Goal: Task Accomplishment & Management: Manage account settings

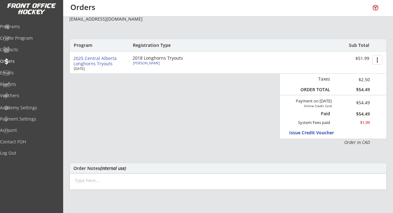
scroll to position [71, 0]
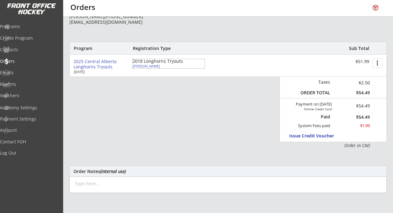
click at [149, 66] on div "[PERSON_NAME]" at bounding box center [168, 65] width 70 height 3
select select ""Forward""
select select ""A""
select select ""Youth Large""
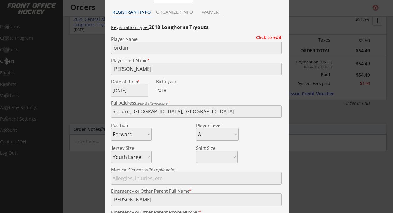
scroll to position [118, 0]
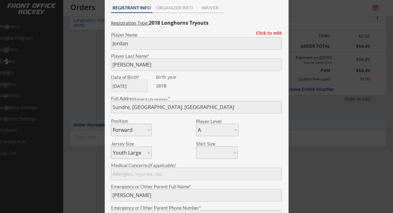
click at [86, 53] on div at bounding box center [196, 106] width 393 height 213
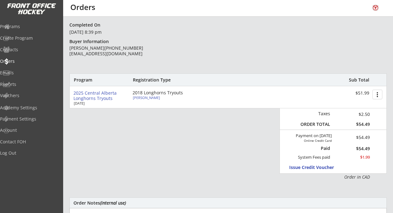
scroll to position [0, 0]
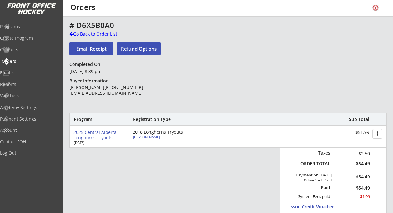
click at [25, 61] on div "Orders" at bounding box center [30, 61] width 56 height 4
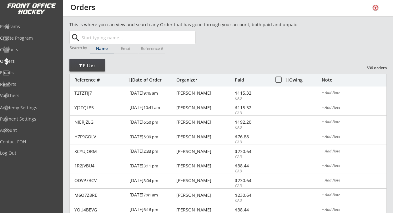
click at [102, 38] on input "text" at bounding box center [137, 37] width 115 height 13
type input "[PERSON_NAME]"
click at [189, 37] on button "Search" at bounding box center [185, 37] width 22 height 13
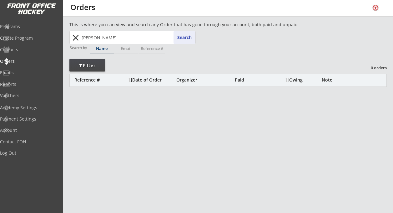
click at [77, 37] on button "close" at bounding box center [75, 38] width 10 height 10
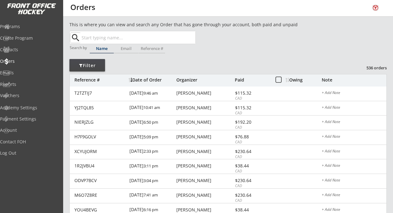
click at [108, 35] on input "text" at bounding box center [137, 37] width 115 height 13
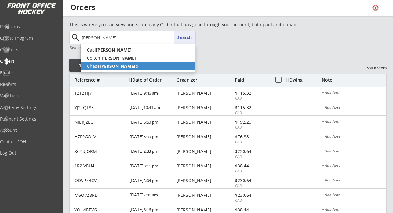
click at [101, 67] on strong "[PERSON_NAME]" at bounding box center [118, 66] width 36 height 6
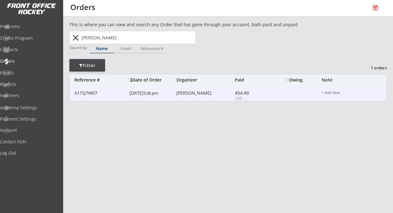
type input "[PERSON_NAME]"
click at [269, 99] on div "A1TQ7W07 [DATE] 5:36 pm [PERSON_NAME] $54.49 CAD + Add Note" at bounding box center [228, 94] width 317 height 15
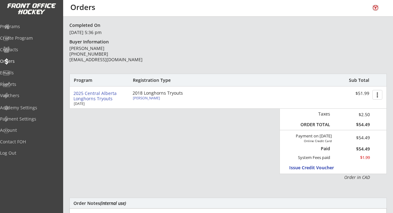
scroll to position [39, 0]
click at [146, 98] on div "[PERSON_NAME]" at bounding box center [168, 97] width 70 height 3
type input "Chase"
type input "Barnettb"
type input "[DATE]"
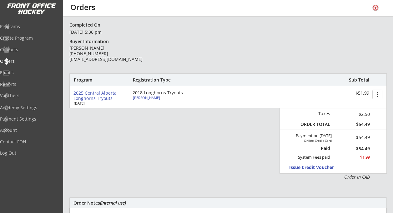
type input "[STREET_ADDRESS]"
select select ""Forward""
select select ""A""
select select ""Youth Medium""
type input "[PERSON_NAME]"
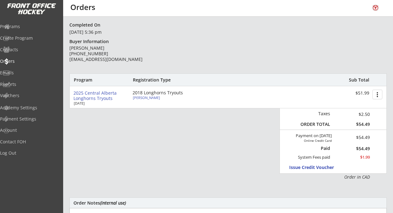
type input "[PHONE_NUMBER]"
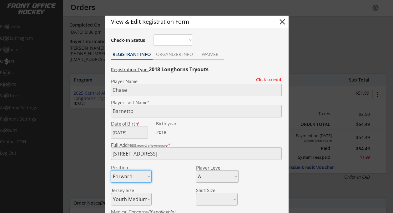
click at [283, 23] on button "close" at bounding box center [282, 21] width 9 height 9
select select ""PLACEHOLDER_1427118222253""
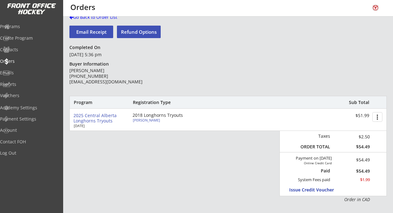
scroll to position [0, 0]
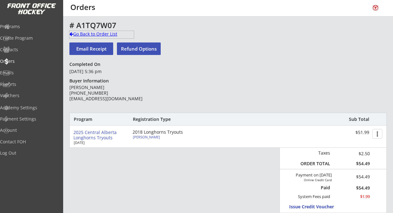
click at [75, 32] on div "Go Back to Order List" at bounding box center [101, 34] width 64 height 6
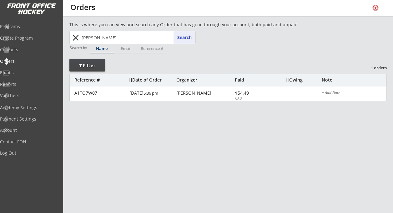
click at [118, 39] on input "[PERSON_NAME]" at bounding box center [137, 37] width 115 height 13
type input "[PERSON_NAME]"
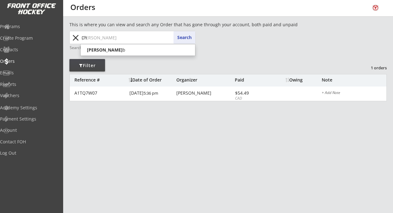
type input "C"
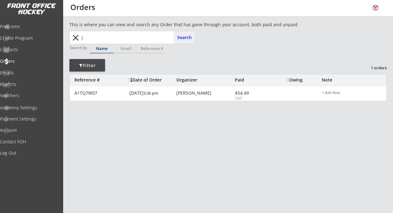
type input "Je"
type input "[PERSON_NAME]"
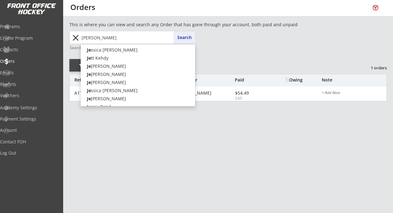
type input "[PERSON_NAME]"
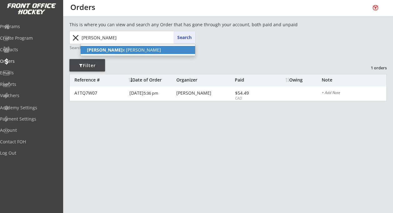
click at [110, 50] on p "[PERSON_NAME]" at bounding box center [138, 50] width 115 height 8
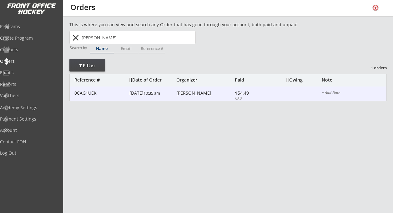
type input "[PERSON_NAME]"
click at [170, 95] on div "[DATE] 10:35 am" at bounding box center [152, 94] width 45 height 14
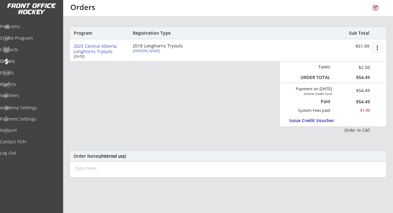
scroll to position [87, 0]
click at [140, 51] on div "[PERSON_NAME]" at bounding box center [168, 50] width 70 height 3
type input "Jexx"
type input "[PERSON_NAME]"
type input "[DATE]"
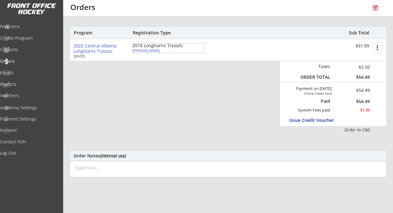
type input "Didsbury, AB T0M 0W0, [GEOGRAPHIC_DATA]"
select select ""Forward""
select select ""A""
select select ""Youth Medium""
type input "[PERSON_NAME]"
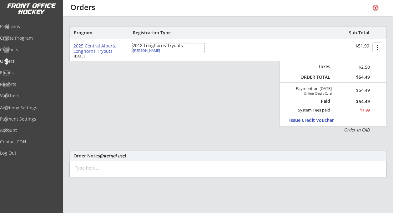
type input "[PHONE_NUMBER]"
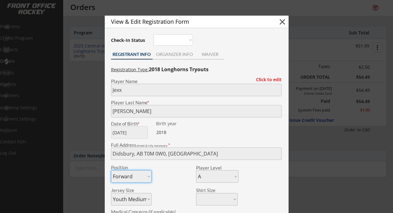
click at [285, 20] on button "close" at bounding box center [282, 21] width 9 height 9
select select ""PLACEHOLDER_1427118222253""
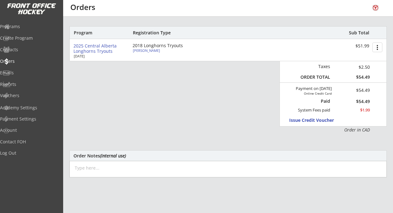
scroll to position [0, 0]
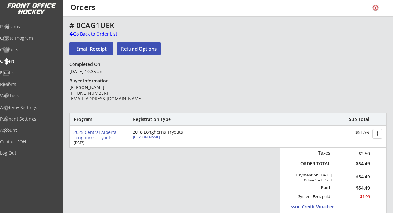
click at [84, 33] on div "Go Back to Order List" at bounding box center [101, 34] width 64 height 6
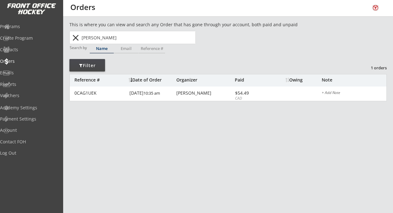
click at [108, 39] on input "[PERSON_NAME]" at bounding box center [137, 37] width 115 height 13
type input "[PERSON_NAME]"
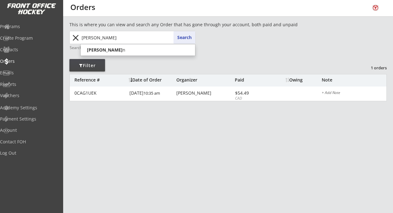
type input "Je"
type input "[PERSON_NAME]"
type input "J"
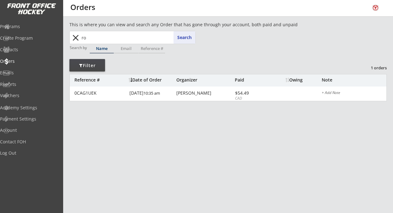
type input "rob"
type input "[PERSON_NAME]"
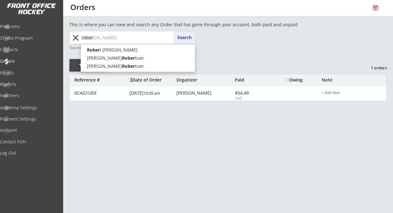
type input "[PERSON_NAME]"
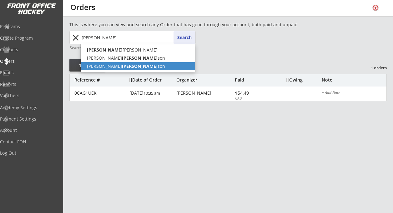
click at [122, 65] on strong "[PERSON_NAME]" at bounding box center [140, 66] width 36 height 6
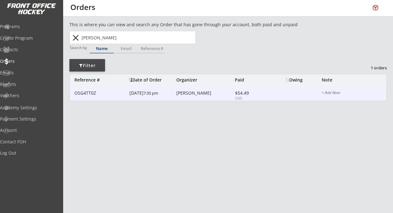
type input "[PERSON_NAME]"
click at [162, 94] on div "[DATE] 7:35 pm" at bounding box center [152, 94] width 45 height 14
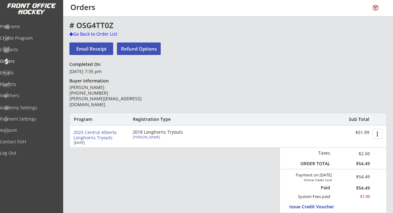
click at [152, 138] on div "[PERSON_NAME]" at bounding box center [168, 136] width 70 height 3
type input "[PERSON_NAME]"
type input "[DATE]"
type input "[STREET_ADDRESS]"
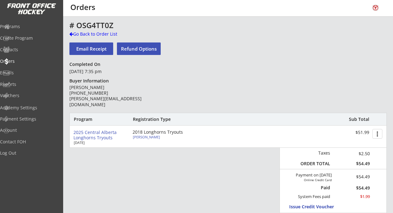
select select ""Forward""
select select ""B""
select select ""Youth Medium""
type input "[PERSON_NAME]"
type input "[PHONE_NUMBER]"
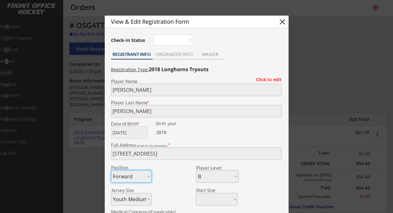
click at [285, 18] on button "close" at bounding box center [282, 21] width 9 height 9
select select ""PLACEHOLDER_1427118222253""
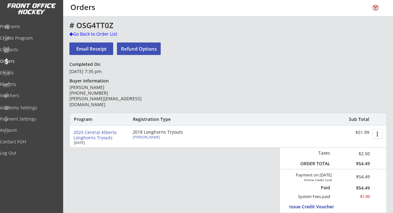
click at [94, 30] on div "# OSG4TT0Z" at bounding box center [219, 25] width 300 height 9
click at [95, 32] on div "Go Back to Order List" at bounding box center [101, 34] width 64 height 6
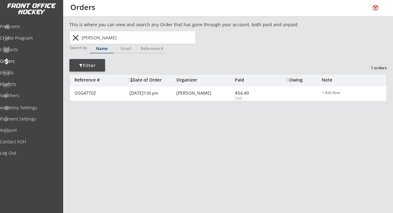
click at [118, 37] on input "[PERSON_NAME]" at bounding box center [137, 37] width 115 height 13
type input "[PERSON_NAME]"
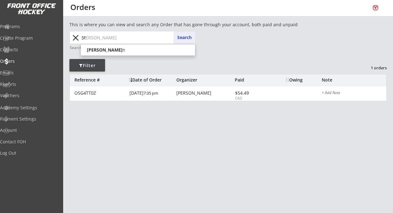
type input "S"
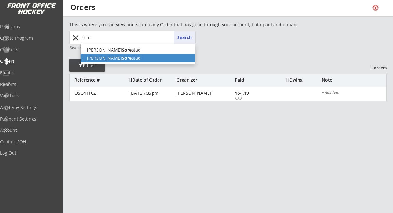
click at [122, 57] on strong "Sore" at bounding box center [127, 58] width 10 height 6
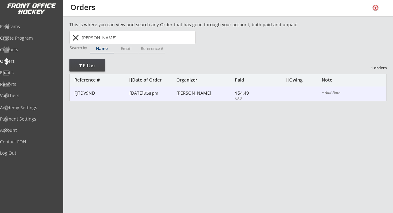
type input "[PERSON_NAME]"
click at [161, 99] on div "[DATE] 8:58 pm" at bounding box center [152, 94] width 45 height 14
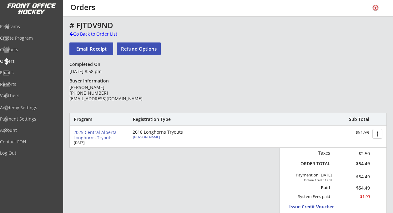
click at [152, 138] on div "[PERSON_NAME]" at bounding box center [168, 136] width 70 height 3
type input "[PERSON_NAME]"
type input "Sorestad"
type input "[DATE]"
type input "[PERSON_NAME] Ave, [PERSON_NAME] T4H, [GEOGRAPHIC_DATA]"
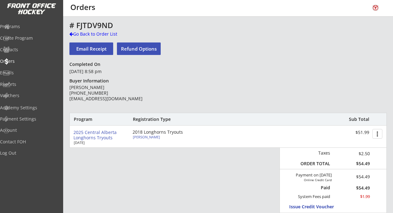
select select ""Forward""
select select ""A""
select select ""Youth Medium""
type input "[PERSON_NAME]"
type input "[PHONE_NUMBER]"
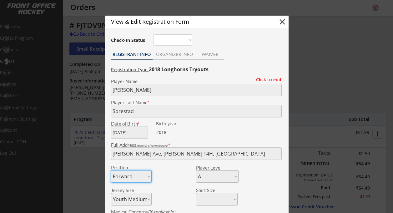
click at [282, 18] on button "close" at bounding box center [282, 21] width 9 height 9
select select ""PLACEHOLDER_1427118222253""
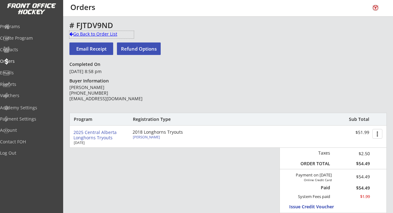
click at [74, 35] on div "Go Back to Order List" at bounding box center [101, 34] width 64 height 6
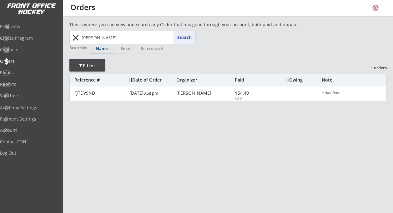
click at [116, 37] on input "[PERSON_NAME]" at bounding box center [137, 37] width 115 height 13
type input "Slade Soresta"
type input "[PERSON_NAME]"
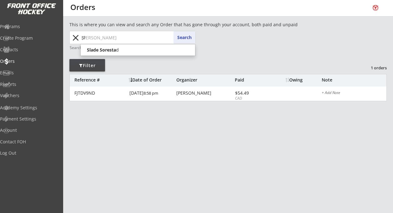
type input "S"
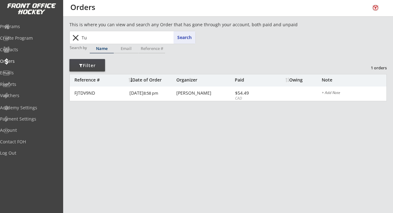
type input "Tuc"
type input "[PERSON_NAME]"
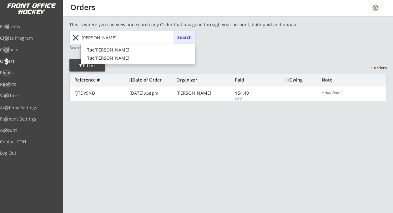
type input "[PERSON_NAME]"
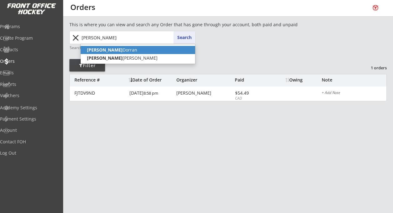
click at [114, 51] on p "[PERSON_NAME]" at bounding box center [138, 50] width 115 height 8
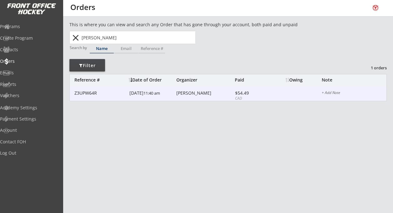
type input "[PERSON_NAME]"
click at [156, 93] on div "[DATE] 11:40 am" at bounding box center [152, 94] width 45 height 14
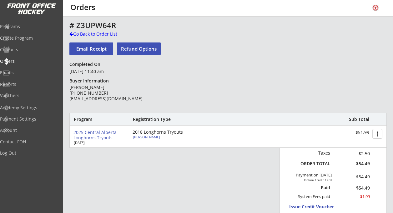
click at [151, 138] on div "[PERSON_NAME]" at bounding box center [168, 136] width 70 height 3
type input "[PERSON_NAME]"
type input "Dorran"
type input "[DATE]"
type input "[STREET_ADDRESS]"
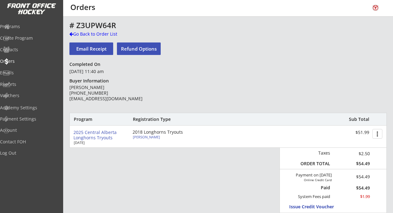
select select ""Forward""
select select ""A""
select select ""Youth Medium""
type input "N/A"
type input "[PERSON_NAME]"
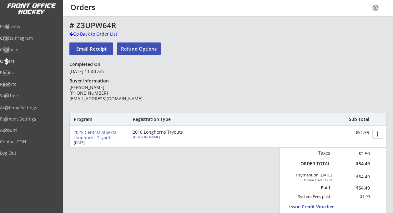
type input "[PHONE_NUMBER]"
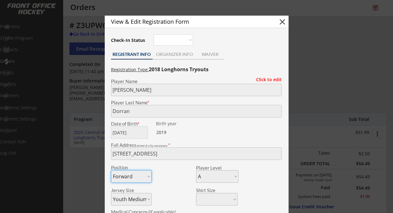
click at [284, 21] on button "close" at bounding box center [282, 21] width 9 height 9
select select ""PLACEHOLDER_1427118222253""
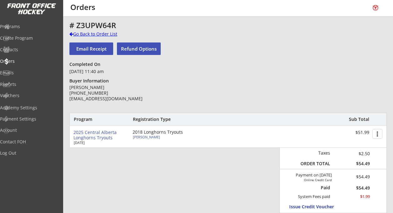
click at [84, 33] on div "Go Back to Order List" at bounding box center [101, 34] width 64 height 6
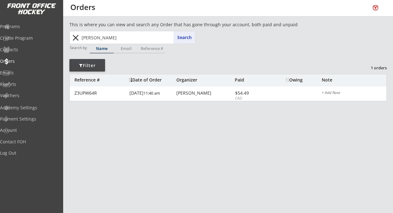
click at [115, 36] on input "[PERSON_NAME]" at bounding box center [137, 37] width 115 height 13
type input "[PERSON_NAME]"
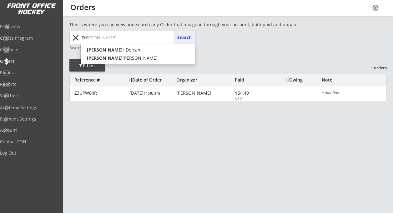
type input "T"
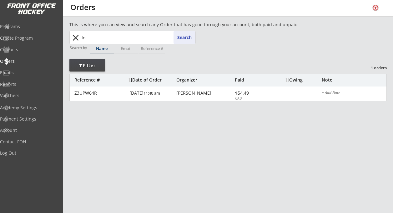
type input "Ind"
type input "Indie [PERSON_NAME]"
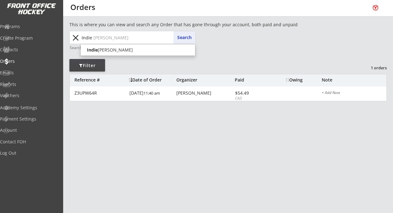
type input "Indie"
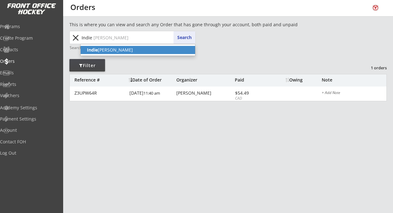
click at [108, 48] on p "Indie [PERSON_NAME]" at bounding box center [138, 50] width 115 height 8
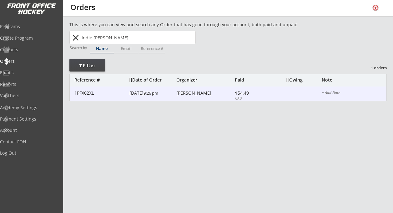
type input "Indie [PERSON_NAME]"
click at [167, 95] on div "[DATE] 9:26 pm" at bounding box center [152, 94] width 45 height 14
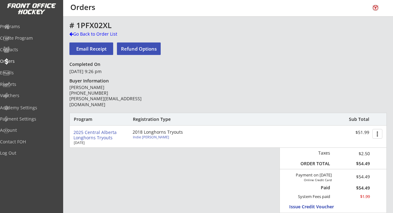
click at [141, 138] on div "Indie [PERSON_NAME]" at bounding box center [168, 136] width 70 height 3
type input "Indie"
type input "[PERSON_NAME]"
type input "[DATE]"
type input "[STREET_ADDRESS]"
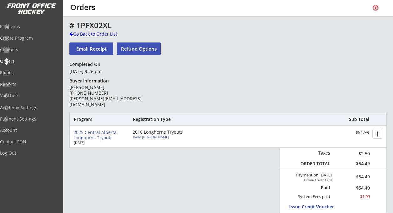
select select ""Forward""
select select ""A""
select select ""Youth Medium""
type input "[PERSON_NAME]"
type input "[PHONE_NUMBER]"
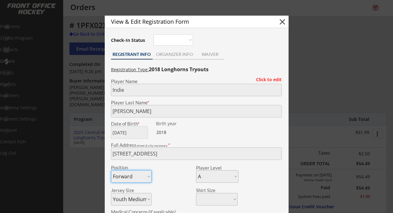
click at [282, 23] on button "close" at bounding box center [282, 21] width 9 height 9
select select ""PLACEHOLDER_1427118222253""
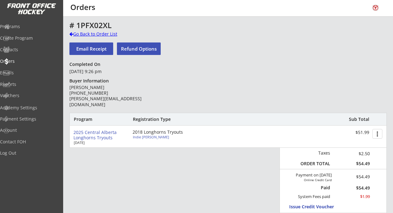
click at [87, 34] on div "Go Back to Order List" at bounding box center [101, 34] width 64 height 6
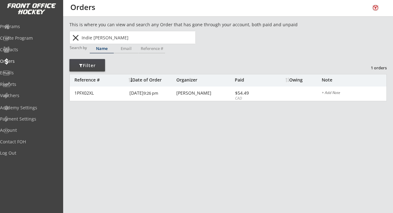
click at [106, 39] on input "Indie [PERSON_NAME]" at bounding box center [137, 37] width 115 height 13
type input "Indie Dub"
type input "Indie [PERSON_NAME]"
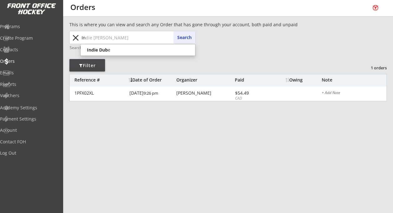
type input "I"
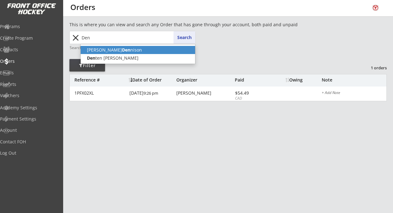
click at [122, 48] on strong "Den" at bounding box center [126, 50] width 8 height 6
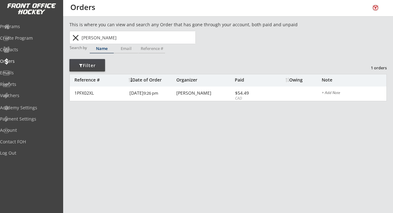
click at [129, 38] on input "[PERSON_NAME]" at bounding box center [137, 37] width 115 height 13
type input "[PERSON_NAME]"
click at [129, 38] on input "[PERSON_NAME]" at bounding box center [137, 37] width 115 height 13
click at [184, 37] on div "[PERSON_NAME] Den Search close" at bounding box center [132, 37] width 125 height 13
click at [74, 37] on button "close" at bounding box center [75, 38] width 10 height 10
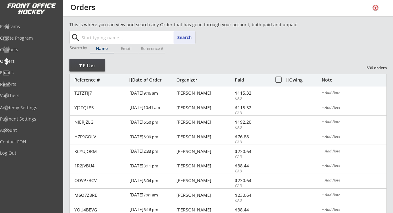
click at [103, 37] on input "text" at bounding box center [137, 37] width 115 height 13
type input "de"
type input "[PERSON_NAME]"
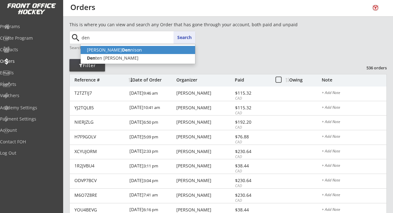
click at [112, 49] on p "[PERSON_NAME] Den [PERSON_NAME]" at bounding box center [138, 50] width 115 height 8
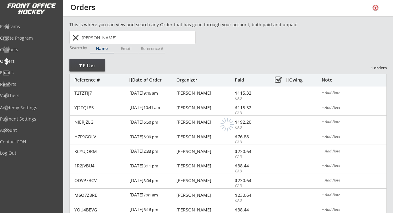
type input "[PERSON_NAME]"
click at [75, 38] on button "close" at bounding box center [75, 38] width 10 height 10
click at [96, 34] on input "text" at bounding box center [137, 37] width 115 height 13
type input "ric"
type input "[PERSON_NAME]"
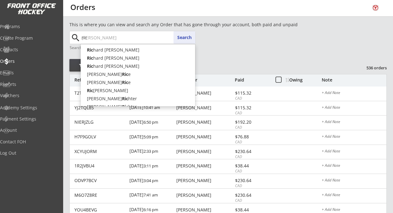
type input "ri"
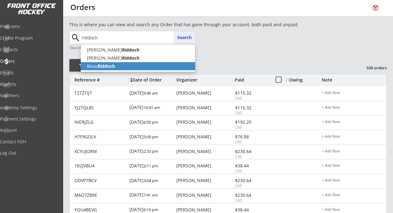
click at [105, 67] on strong "Riddoch" at bounding box center [107, 66] width 18 height 6
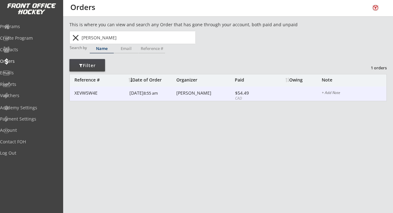
type input "[PERSON_NAME]"
click at [162, 94] on div "[DATE] 8:55 am" at bounding box center [152, 94] width 45 height 14
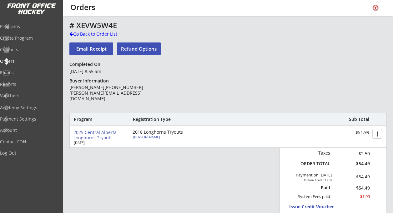
click at [146, 137] on div "[PERSON_NAME]" at bounding box center [168, 136] width 70 height 3
type input "Beau"
type input "Riddoch"
type input "[DATE]"
type input "[STREET_ADDRESS]"
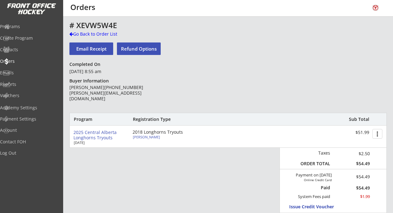
select select ""Forward""
select select ""B""
select select ""Youth Medium""
type input "[PERSON_NAME]"
type input "[PHONE_NUMBER]"
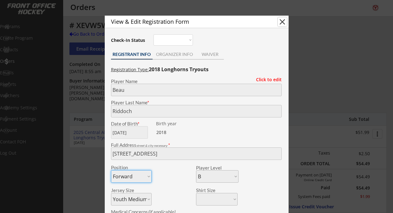
click at [281, 21] on button "close" at bounding box center [282, 21] width 9 height 9
select select ""PLACEHOLDER_1427118222253""
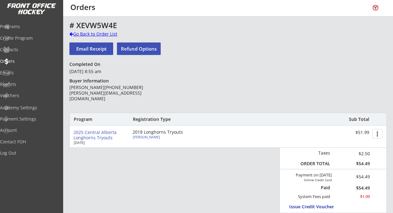
click at [73, 33] on div "Go Back to Order List" at bounding box center [101, 34] width 64 height 6
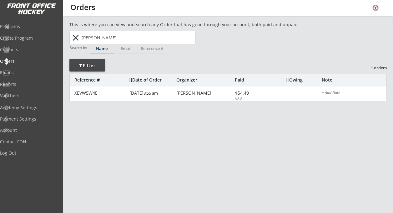
click at [113, 38] on input "[PERSON_NAME]" at bounding box center [137, 37] width 115 height 13
type input "[PERSON_NAME]"
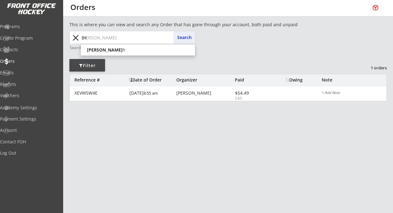
type input "B"
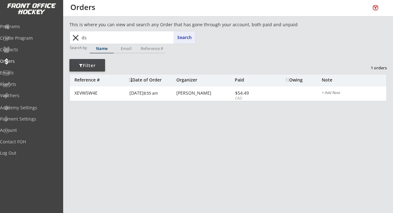
type input "d"
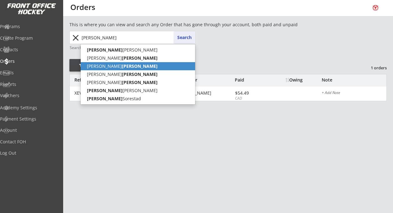
click at [122, 68] on strong "[PERSON_NAME]" at bounding box center [140, 66] width 36 height 6
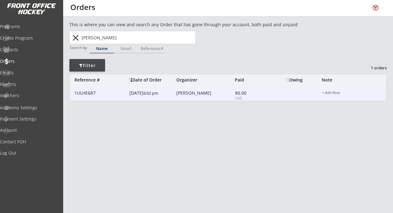
click at [165, 93] on div "[DATE] 6:02 pm" at bounding box center [152, 94] width 45 height 14
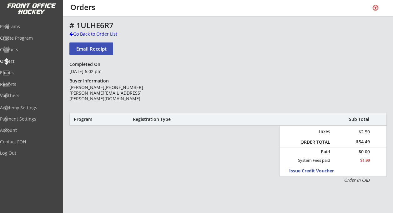
click at [187, 124] on div "Program Registration Type Sub Total" at bounding box center [228, 119] width 317 height 13
click at [113, 122] on div "Program Registration Type Sub Total" at bounding box center [228, 119] width 317 height 13
click at [99, 32] on div "Go Back to Order List" at bounding box center [101, 34] width 64 height 6
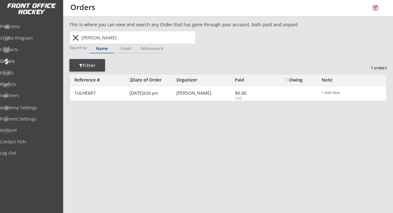
click at [122, 37] on input "[PERSON_NAME]" at bounding box center [137, 37] width 115 height 13
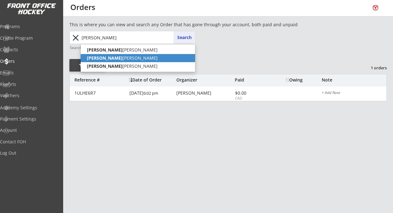
click at [116, 59] on p "[PERSON_NAME]" at bounding box center [138, 58] width 115 height 8
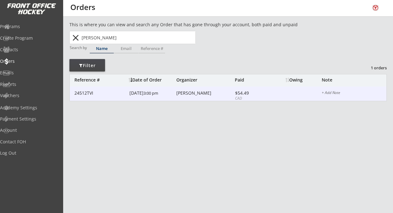
click at [154, 96] on div "[DATE] 3:00 pm" at bounding box center [152, 94] width 45 height 14
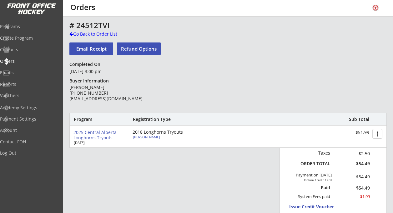
click at [149, 137] on div "[PERSON_NAME]" at bounding box center [168, 136] width 70 height 3
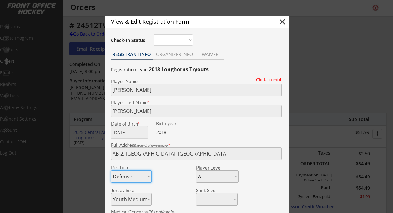
click at [283, 21] on button "close" at bounding box center [282, 21] width 9 height 9
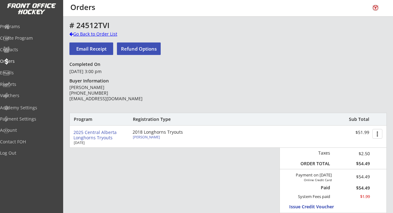
click at [78, 35] on div "Go Back to Order List" at bounding box center [101, 34] width 64 height 6
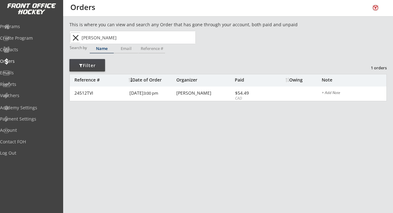
click at [76, 39] on button "close" at bounding box center [75, 38] width 10 height 10
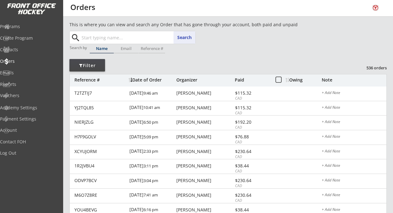
click at [88, 36] on input "text" at bounding box center [137, 37] width 115 height 13
click at [100, 35] on input "chy" at bounding box center [137, 37] width 115 height 13
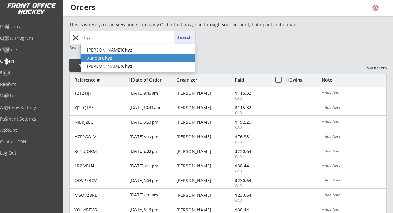
click at [106, 57] on strong "Chyz" at bounding box center [107, 58] width 10 height 6
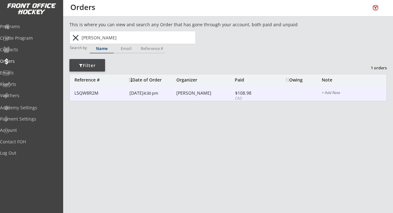
click at [171, 95] on div "[DATE] 4:30 pm" at bounding box center [152, 94] width 45 height 14
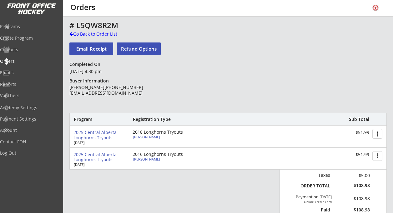
click at [138, 137] on div "[PERSON_NAME]" at bounding box center [168, 136] width 70 height 3
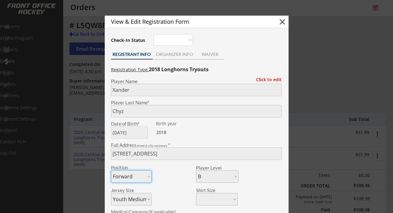
click at [281, 19] on button "close" at bounding box center [282, 21] width 9 height 9
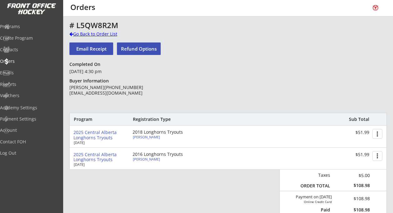
click at [82, 34] on div "Go Back to Order List" at bounding box center [101, 34] width 64 height 6
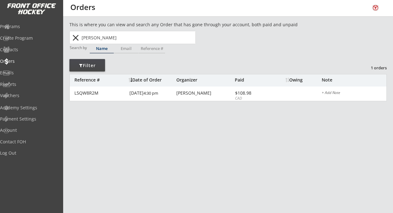
click at [75, 39] on button "close" at bounding box center [75, 38] width 10 height 10
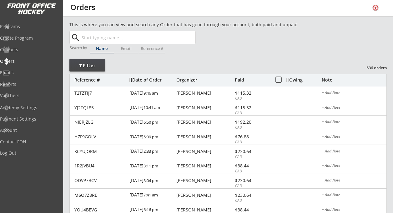
click at [98, 36] on input "text" at bounding box center [137, 37] width 115 height 13
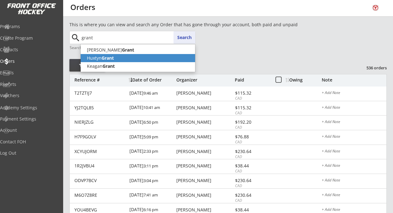
click at [104, 56] on strong "Grant" at bounding box center [108, 58] width 12 height 6
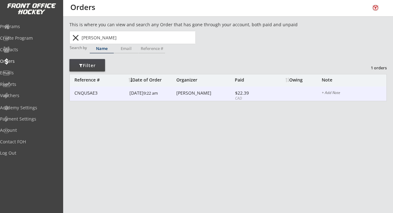
click at [153, 97] on div "[DATE] 9:22 am" at bounding box center [152, 94] width 45 height 14
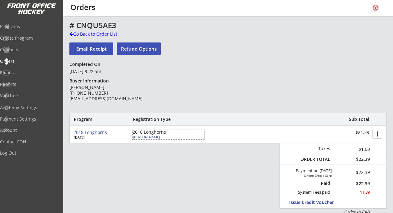
click at [144, 137] on div "[PERSON_NAME]" at bounding box center [168, 136] width 70 height 3
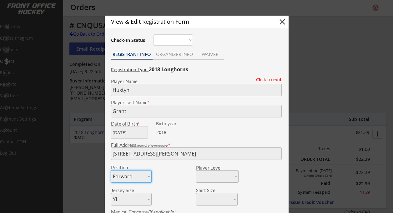
click at [280, 19] on button "close" at bounding box center [282, 21] width 9 height 9
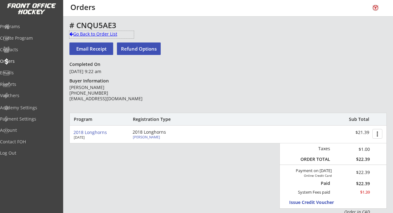
click at [82, 33] on div "Go Back to Order List" at bounding box center [101, 34] width 64 height 6
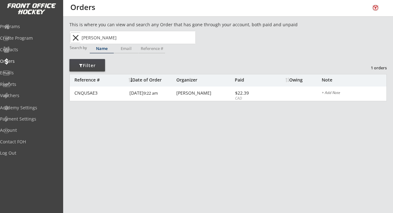
click at [76, 36] on button "close" at bounding box center [75, 38] width 10 height 10
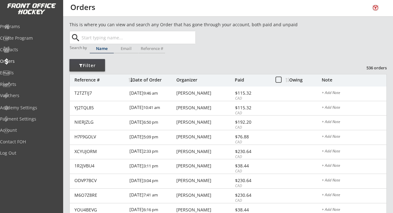
click at [96, 36] on input "text" at bounding box center [137, 37] width 115 height 13
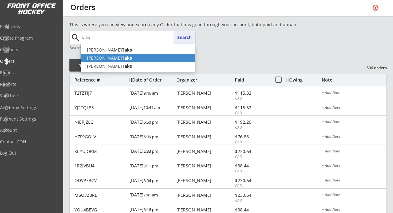
click at [122, 57] on strong "Taks" at bounding box center [127, 58] width 10 height 6
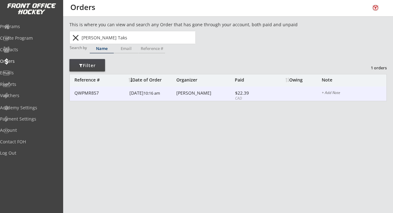
click at [165, 97] on div "[DATE] 10:16 am" at bounding box center [152, 94] width 45 height 14
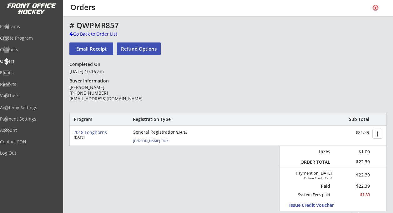
click at [142, 141] on div "[PERSON_NAME] Taks" at bounding box center [168, 140] width 70 height 3
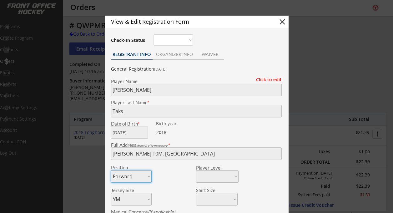
click at [282, 19] on button "close" at bounding box center [282, 21] width 9 height 9
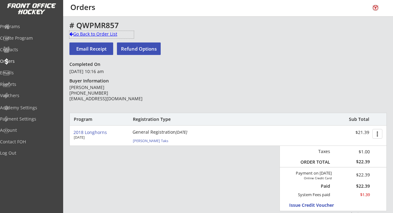
click at [84, 33] on div "Go Back to Order List" at bounding box center [101, 34] width 64 height 6
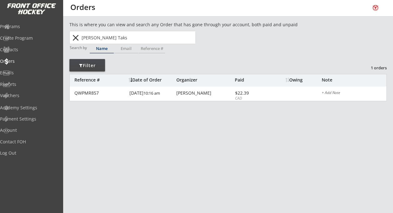
click at [77, 36] on button "close" at bounding box center [75, 38] width 10 height 10
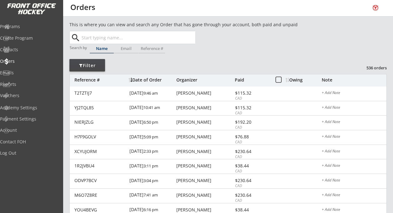
click at [107, 35] on input "text" at bounding box center [137, 37] width 115 height 13
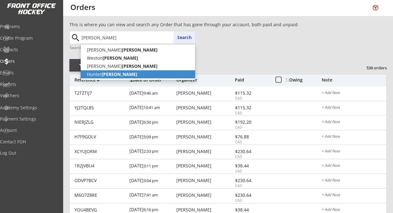
click at [112, 73] on strong "[PERSON_NAME]" at bounding box center [120, 74] width 36 height 6
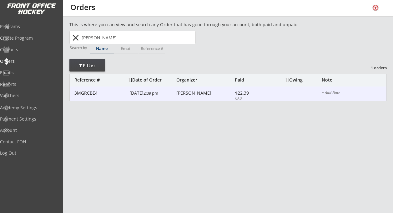
click at [169, 97] on div "[DATE] 2:09 pm" at bounding box center [152, 94] width 45 height 14
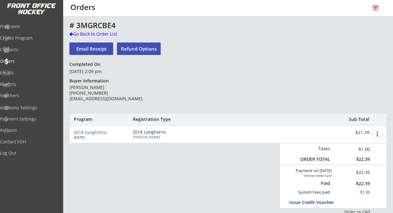
click at [148, 136] on div "[PERSON_NAME]" at bounding box center [168, 136] width 70 height 3
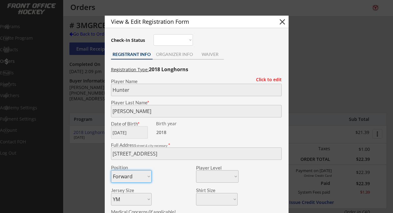
click at [288, 22] on div "View & Edit Registration Form close" at bounding box center [197, 22] width 184 height 13
click at [285, 22] on button "close" at bounding box center [282, 21] width 9 height 9
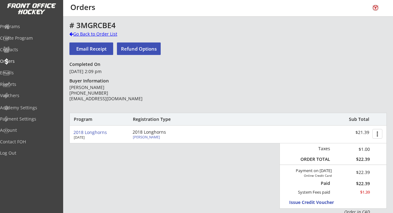
click at [93, 34] on div "Go Back to Order List" at bounding box center [101, 34] width 64 height 6
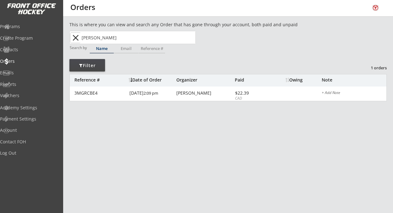
click at [74, 35] on button "close" at bounding box center [75, 38] width 10 height 10
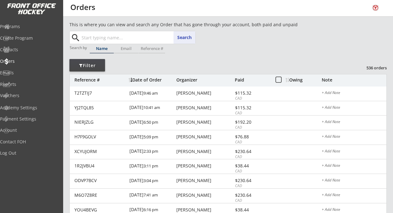
click at [117, 36] on input "text" at bounding box center [137, 37] width 115 height 13
click at [76, 37] on button "close" at bounding box center [75, 38] width 10 height 10
click at [97, 38] on input "text" at bounding box center [137, 37] width 115 height 13
click at [76, 37] on button "close" at bounding box center [75, 38] width 10 height 10
click at [91, 39] on input "text" at bounding box center [137, 37] width 115 height 13
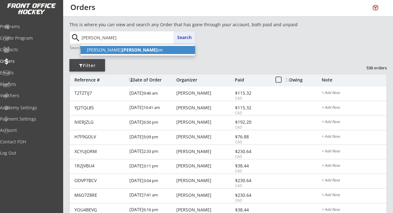
click at [122, 49] on strong "[PERSON_NAME]" at bounding box center [140, 50] width 36 height 6
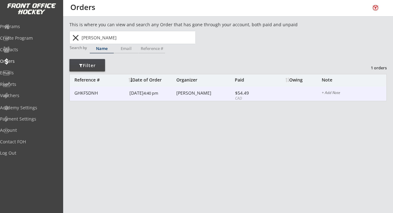
click at [157, 91] on div "[DATE] 4:40 pm" at bounding box center [152, 94] width 45 height 14
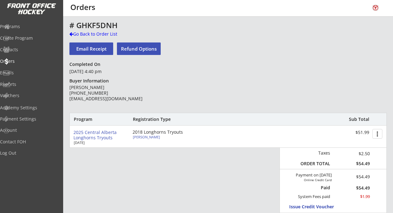
click at [151, 137] on div "[PERSON_NAME]" at bounding box center [168, 136] width 70 height 3
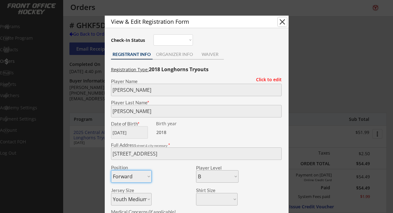
click at [282, 23] on button "close" at bounding box center [282, 21] width 9 height 9
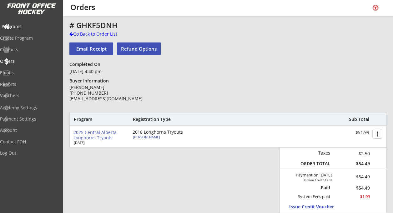
click at [26, 27] on div "Programs" at bounding box center [30, 26] width 56 height 4
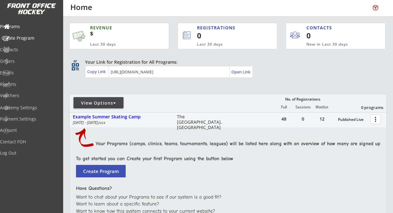
click at [34, 37] on div "Create Program" at bounding box center [30, 38] width 56 height 4
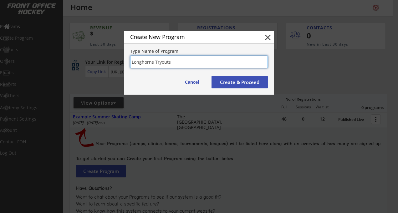
click at [241, 83] on button "Create & Proceed" at bounding box center [240, 82] width 56 height 13
